Goal: Task Accomplishment & Management: Use online tool/utility

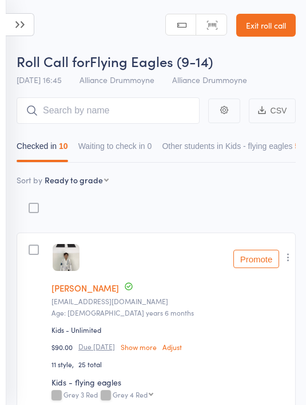
click at [27, 27] on icon at bounding box center [20, 24] width 29 height 23
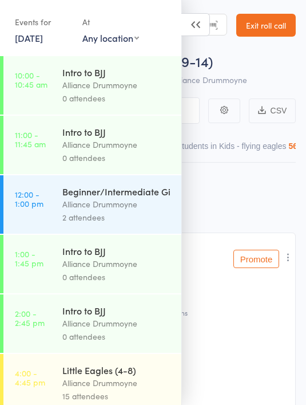
click at [35, 23] on div "Events for" at bounding box center [43, 22] width 56 height 19
click at [43, 43] on link "[DATE]" at bounding box center [29, 37] width 28 height 13
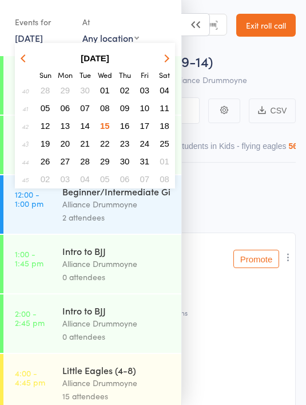
click at [37, 31] on link "[DATE]" at bounding box center [29, 37] width 28 height 13
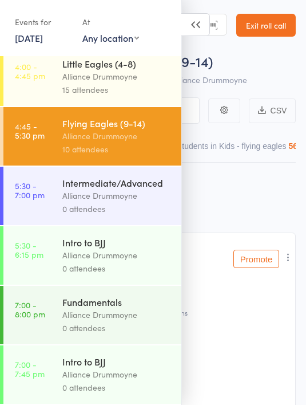
scroll to position [319, 0]
click at [118, 197] on div "Alliance Drummoyne" at bounding box center [116, 195] width 109 height 13
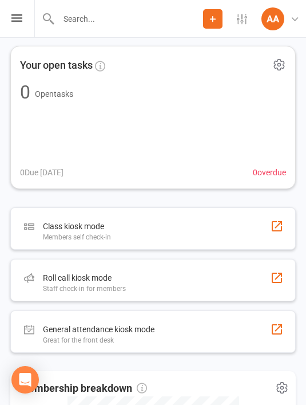
scroll to position [405, 0]
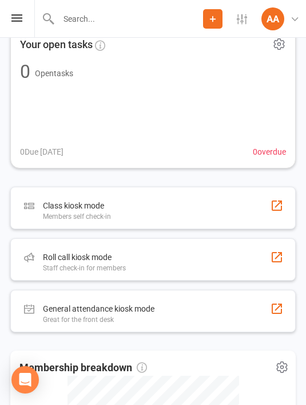
click at [212, 260] on div "Roll call kiosk mode Staff check-in for members" at bounding box center [153, 259] width 286 height 42
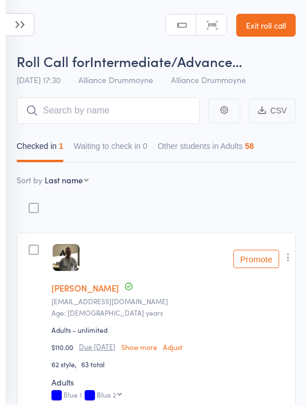
click at [18, 21] on icon at bounding box center [20, 24] width 29 height 23
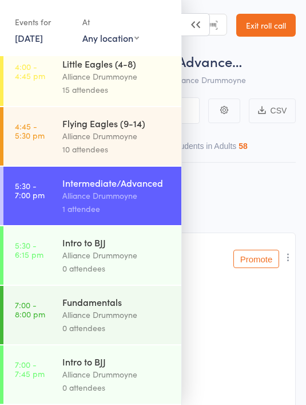
scroll to position [319, 0]
click at [191, 26] on icon at bounding box center [195, 24] width 29 height 23
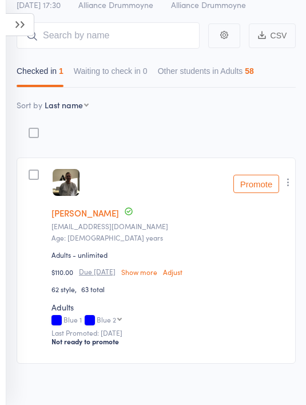
scroll to position [0, 0]
